Goal: Find specific page/section: Find specific page/section

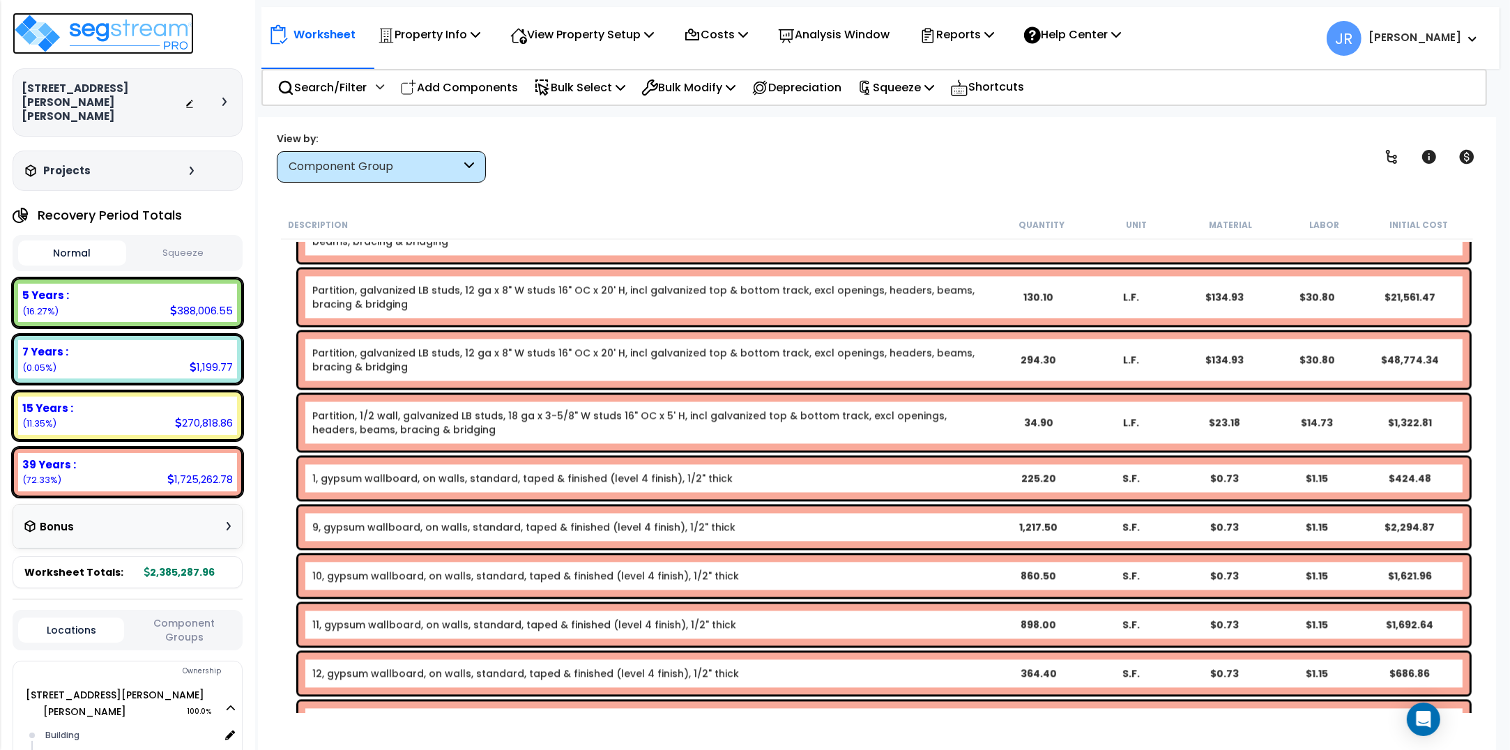
click at [137, 26] on img at bounding box center [103, 34] width 181 height 42
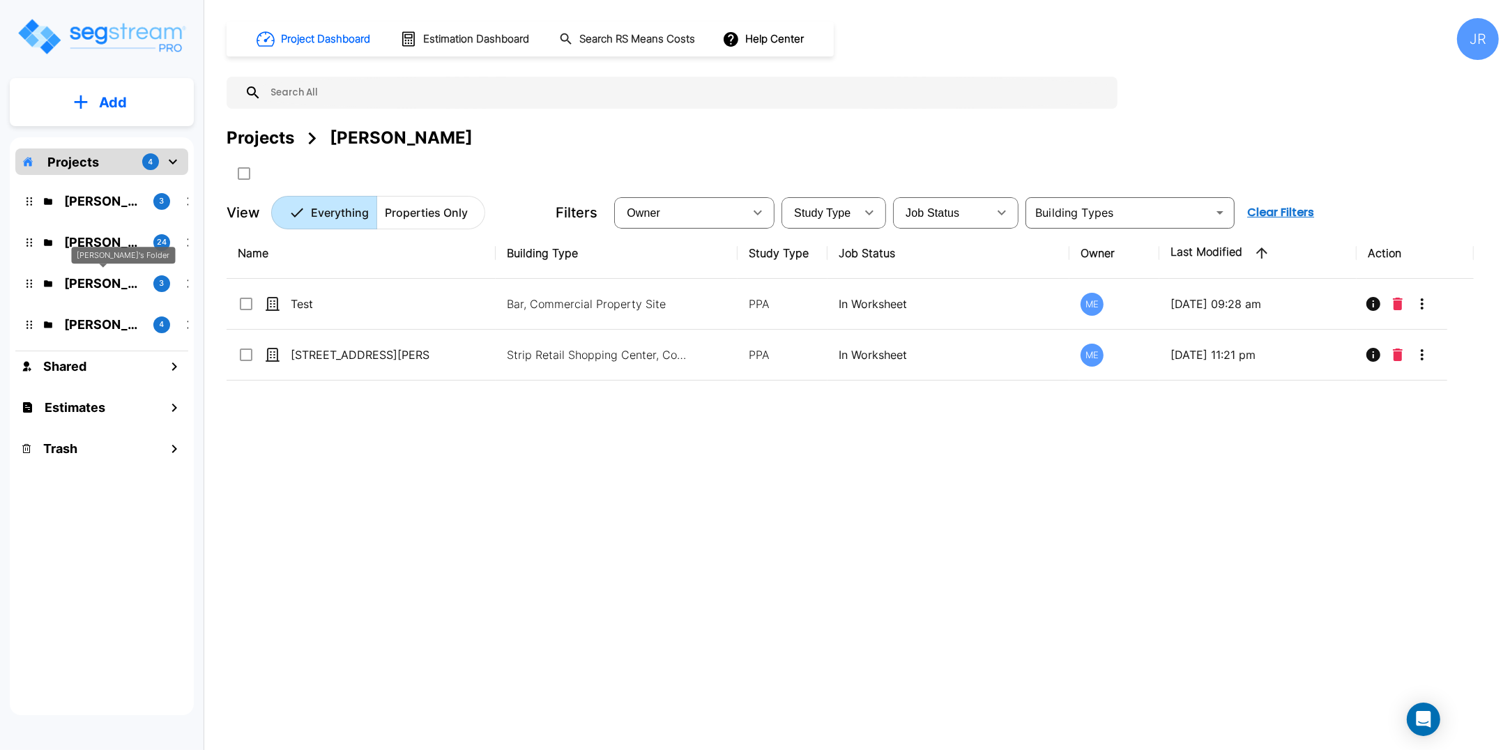
click at [94, 286] on p "[PERSON_NAME]'s Folder" at bounding box center [103, 283] width 78 height 19
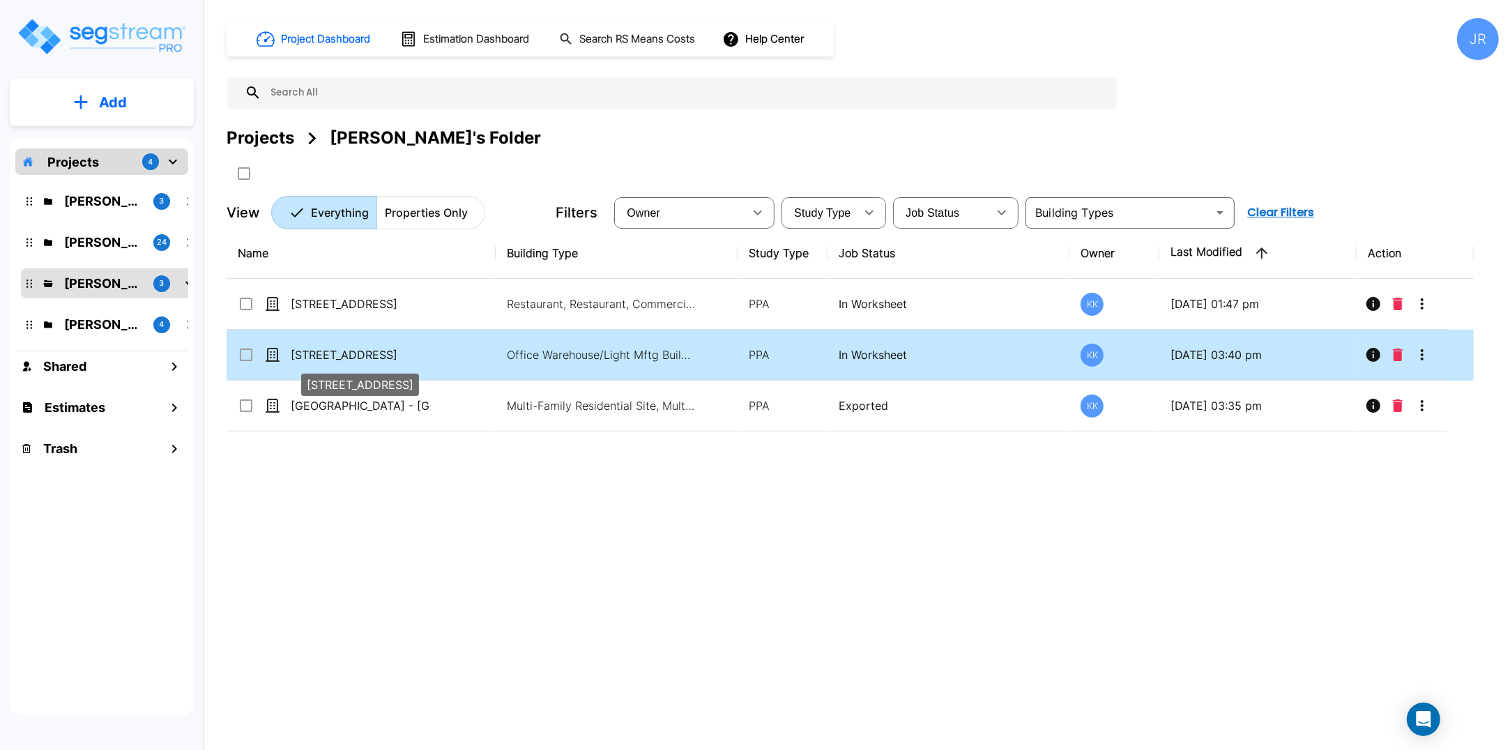
click at [332, 353] on p "[STREET_ADDRESS]" at bounding box center [360, 354] width 139 height 17
checkbox input "true"
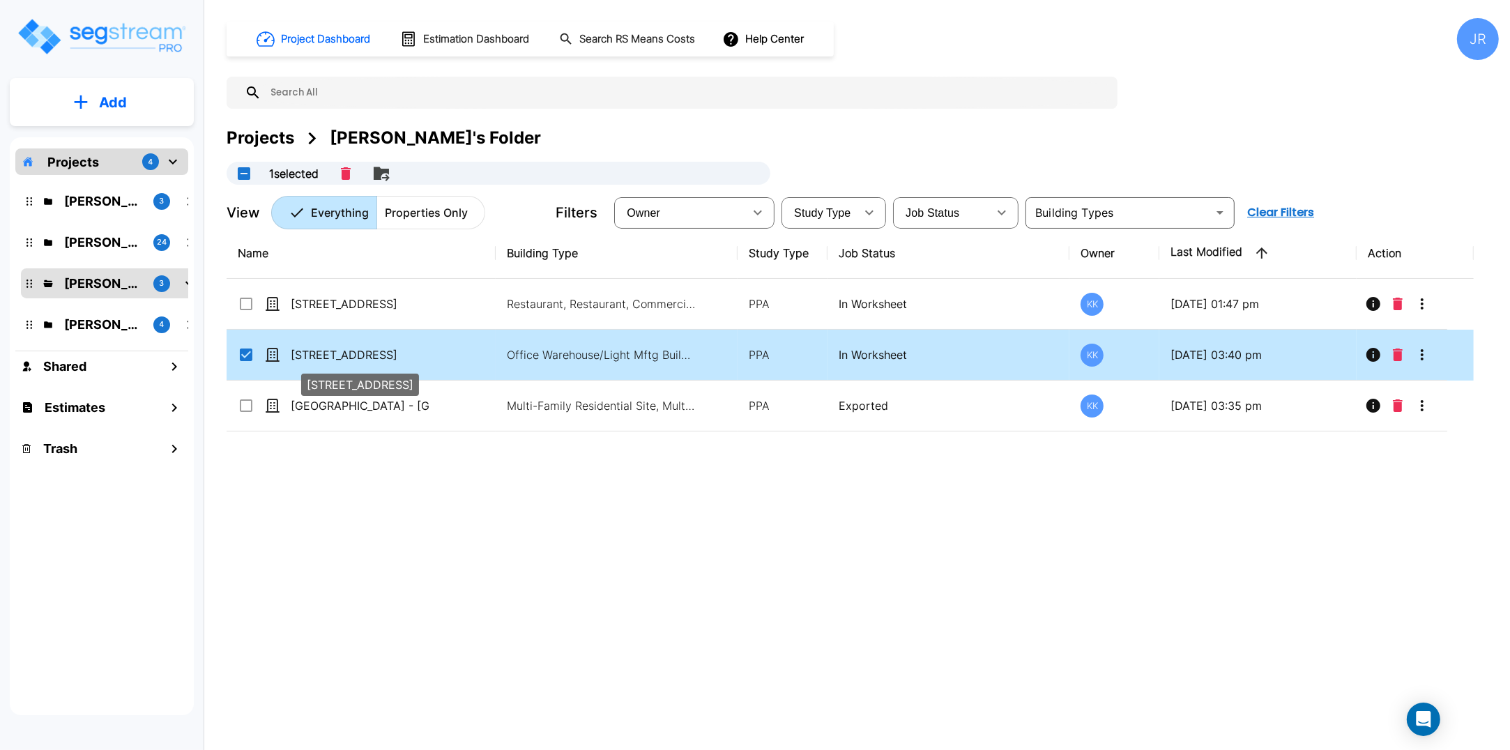
click at [332, 353] on p "[STREET_ADDRESS]" at bounding box center [360, 354] width 139 height 17
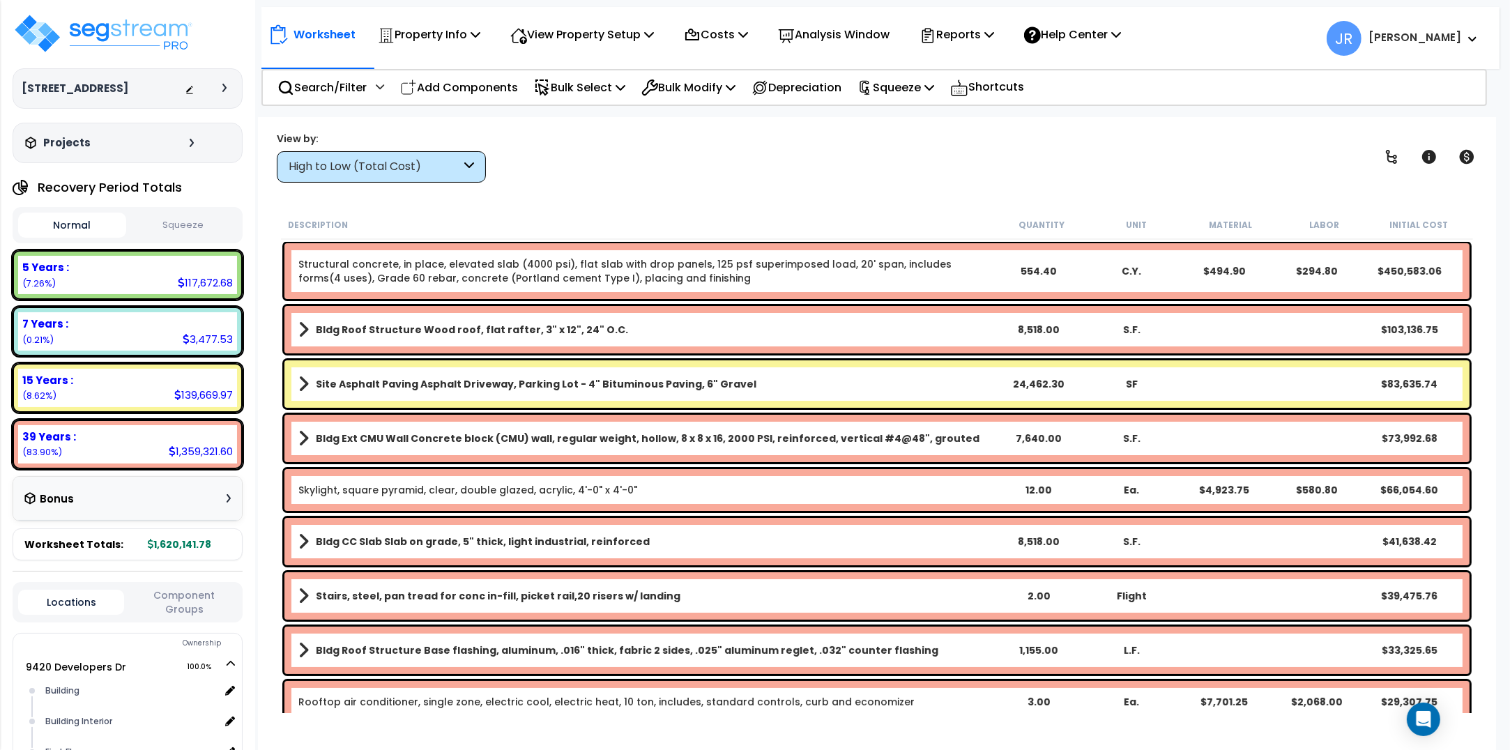
click at [457, 169] on div "High to Low (Total Cost)" at bounding box center [375, 167] width 172 height 16
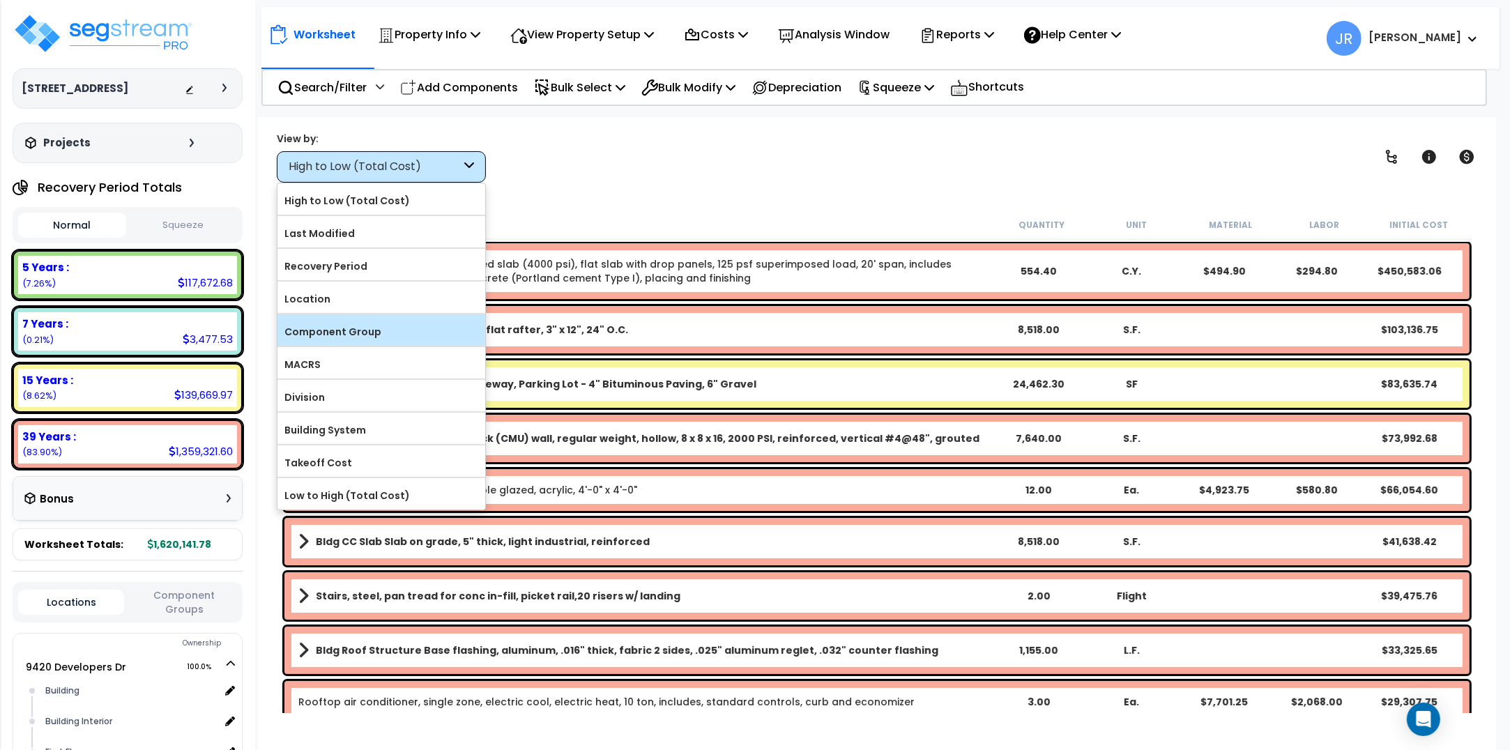
click at [376, 333] on label "Component Group" at bounding box center [381, 331] width 208 height 21
click at [0, 0] on input "Component Group" at bounding box center [0, 0] width 0 height 0
